Goal: Transaction & Acquisition: Purchase product/service

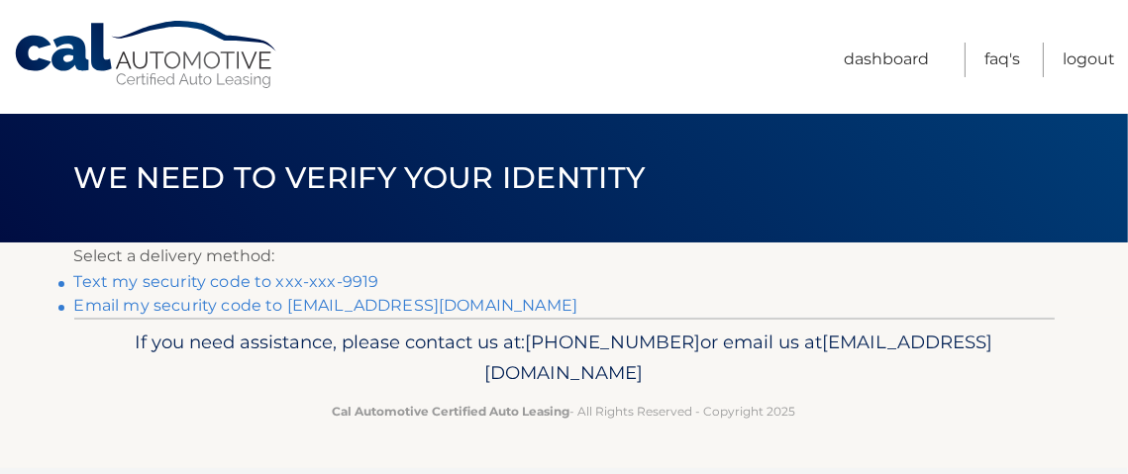
click at [164, 276] on link "Text my security code to xxx-xxx-9919" at bounding box center [226, 281] width 305 height 19
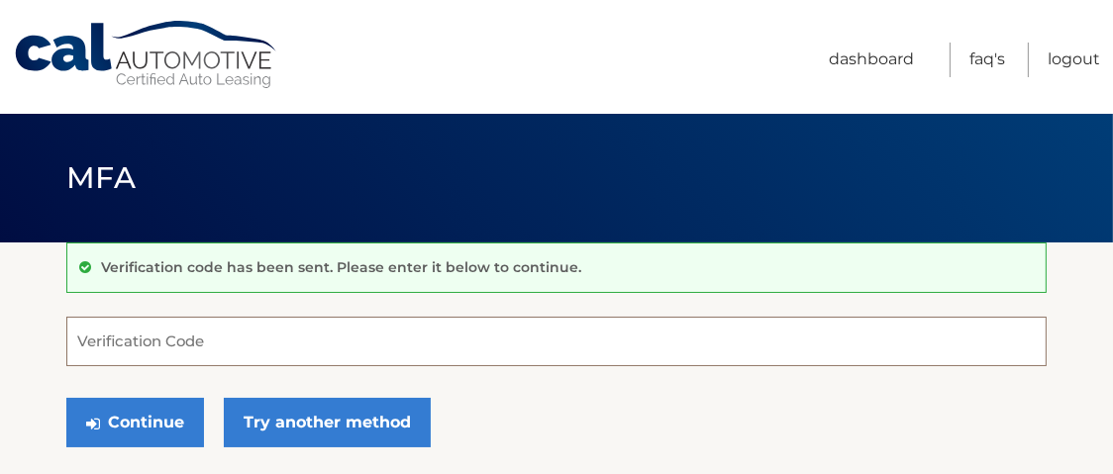
click at [92, 346] on input "Verification Code" at bounding box center [556, 342] width 980 height 50
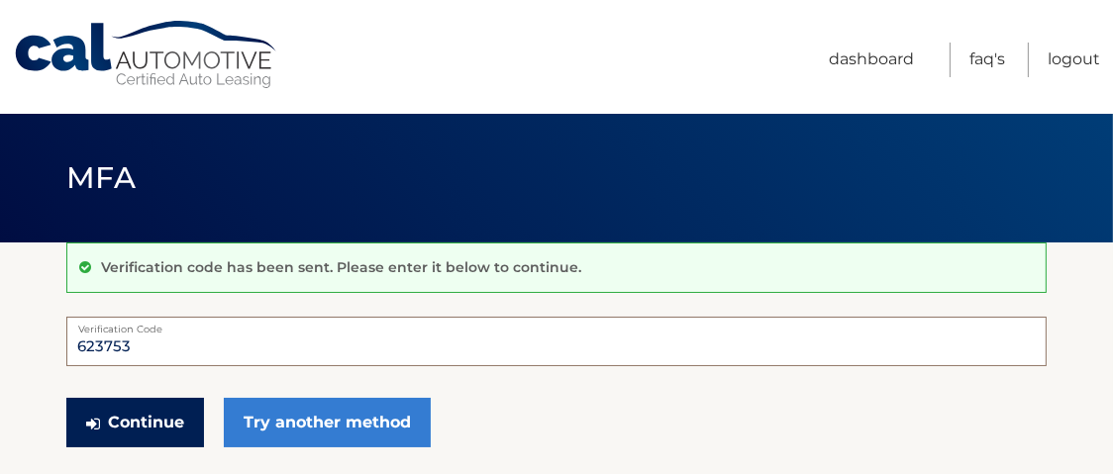
type input "623753"
click at [171, 420] on button "Continue" at bounding box center [135, 423] width 138 height 50
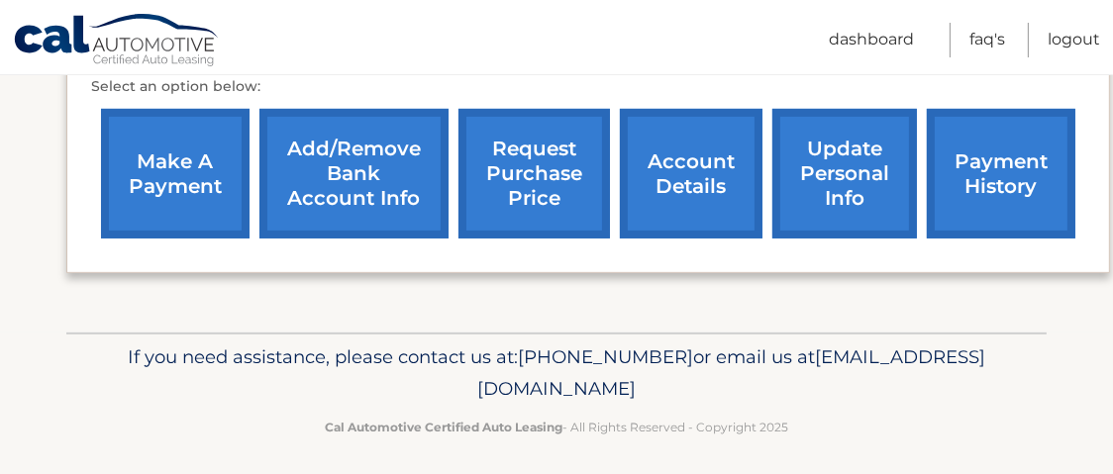
scroll to position [723, 0]
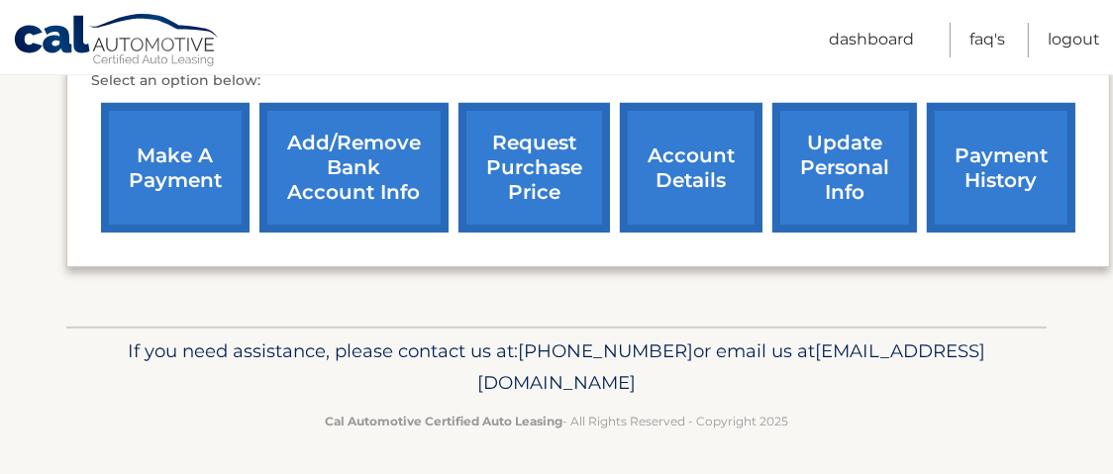
click at [178, 173] on link "make a payment" at bounding box center [175, 168] width 149 height 130
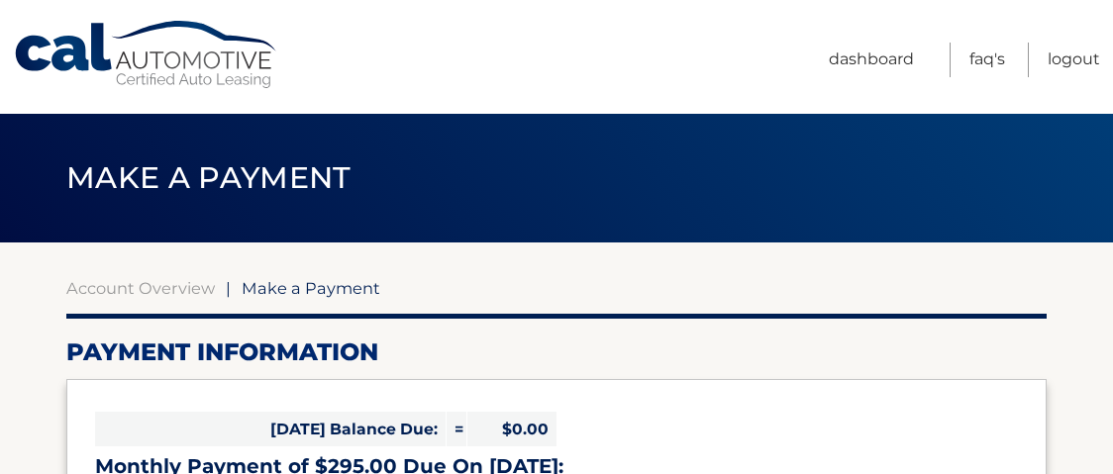
select select "MjA2ZmQ4ZDktZjAxMi00ZGNmLTliYTItNGFkZTcyMWE5MzFh"
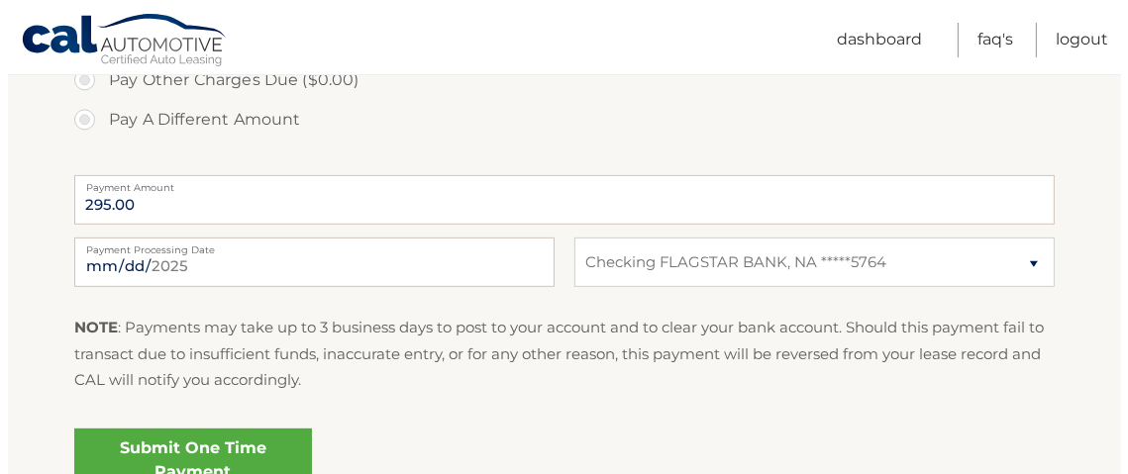
scroll to position [791, 0]
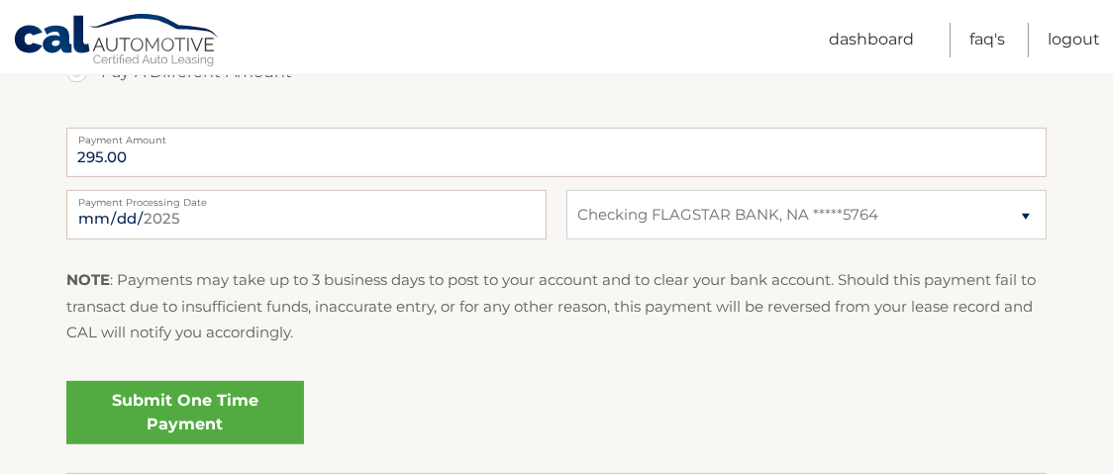
click at [218, 408] on link "Submit One Time Payment" at bounding box center [185, 412] width 238 height 63
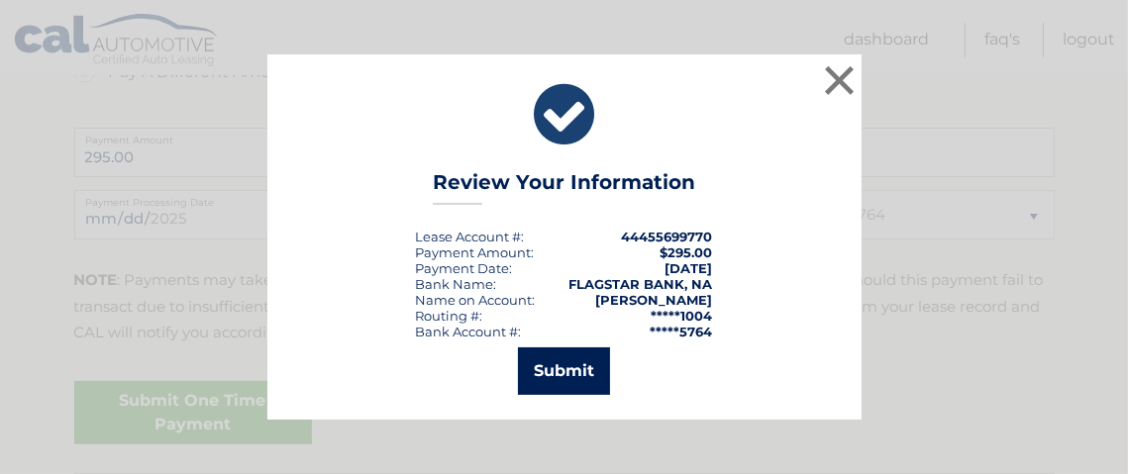
click at [581, 367] on button "Submit" at bounding box center [564, 372] width 92 height 48
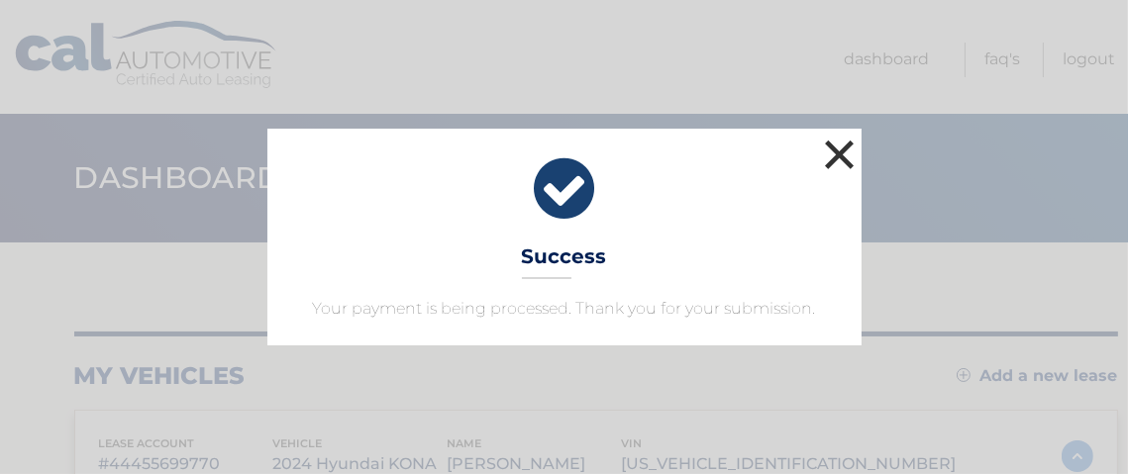
click at [837, 157] on button "×" at bounding box center [840, 155] width 40 height 40
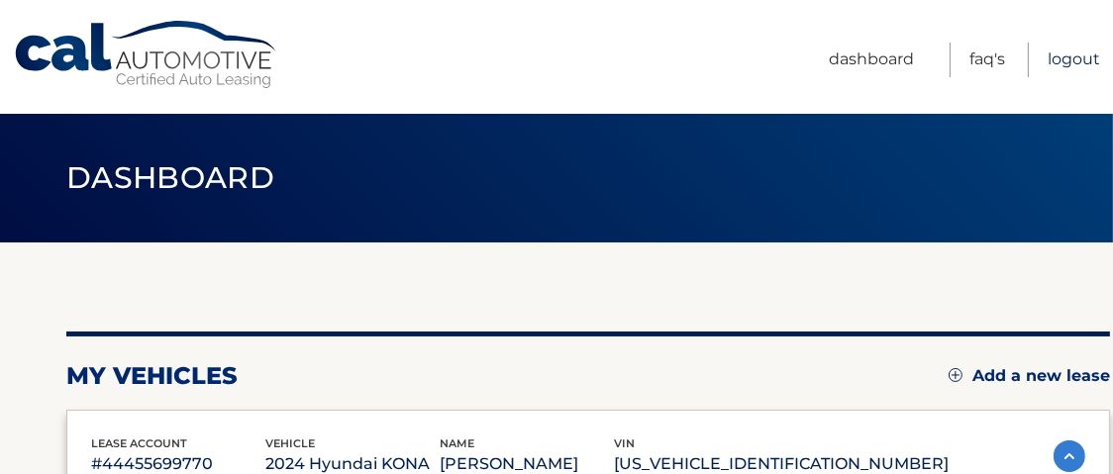
click at [1063, 52] on link "Logout" at bounding box center [1074, 60] width 52 height 35
